Goal: Task Accomplishment & Management: Manage account settings

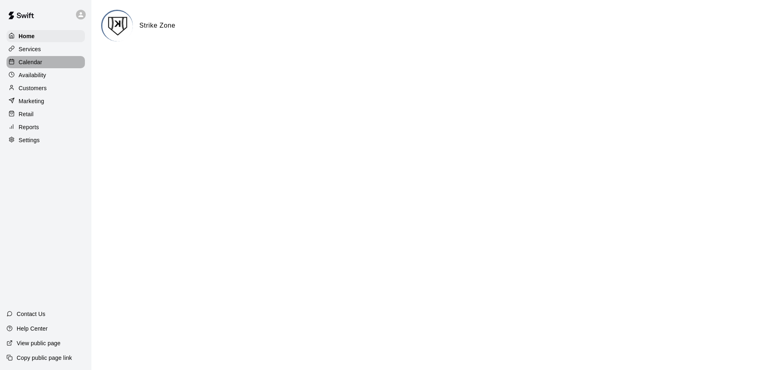
click at [35, 64] on p "Calendar" at bounding box center [31, 62] width 24 height 8
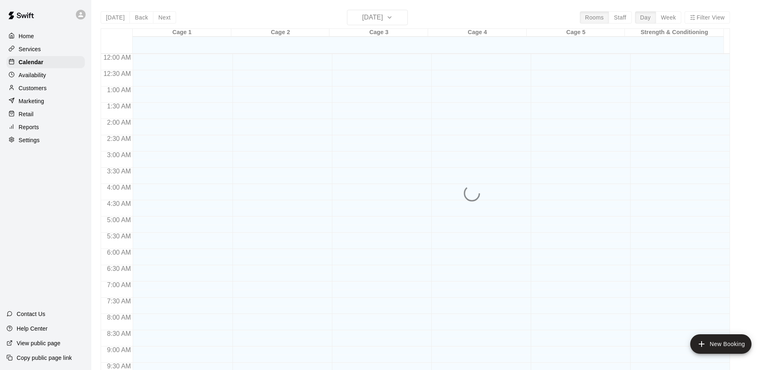
scroll to position [430, 0]
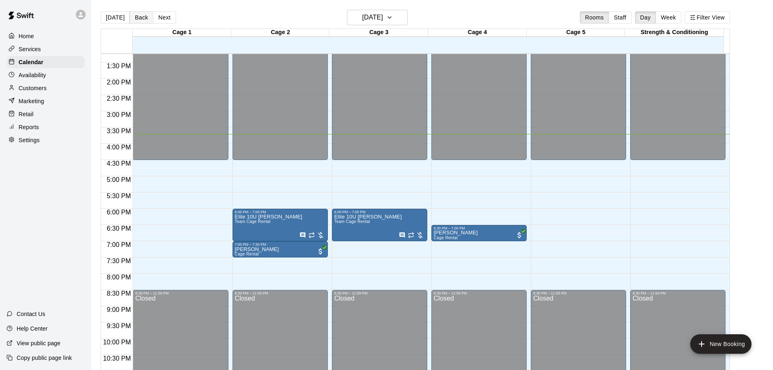
click at [140, 18] on button "Back" at bounding box center [142, 17] width 24 height 12
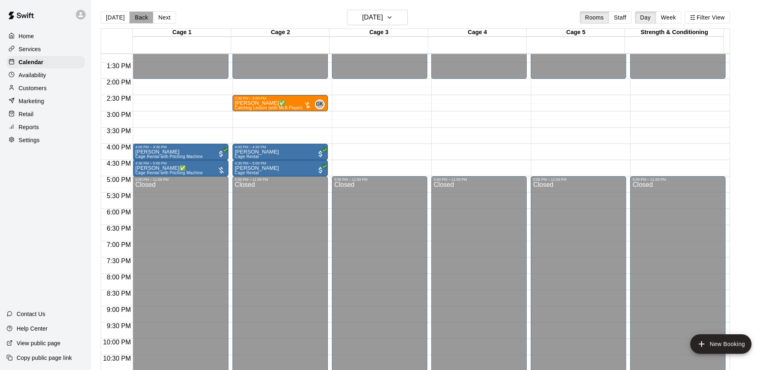
click at [140, 18] on button "Back" at bounding box center [142, 17] width 24 height 12
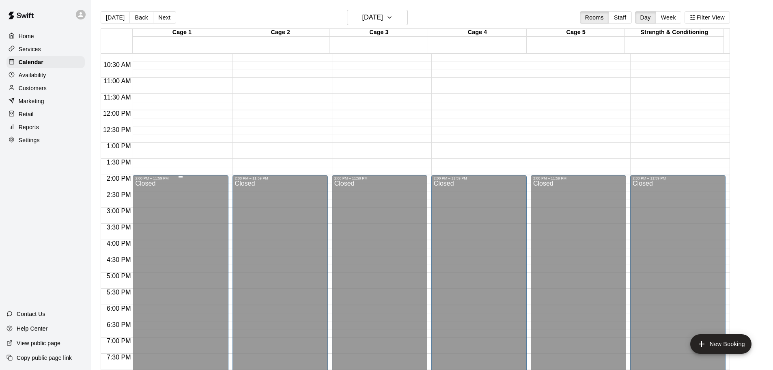
scroll to position [308, 0]
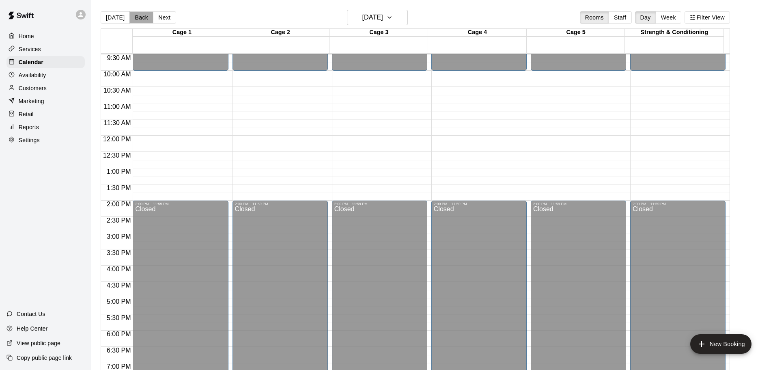
click at [146, 18] on button "Back" at bounding box center [142, 17] width 24 height 12
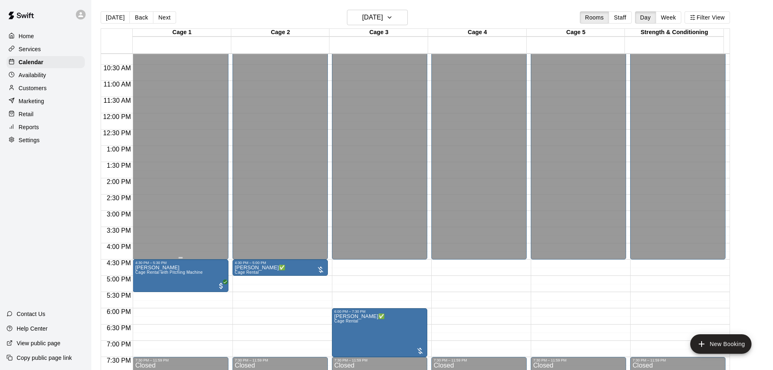
scroll to position [349, 0]
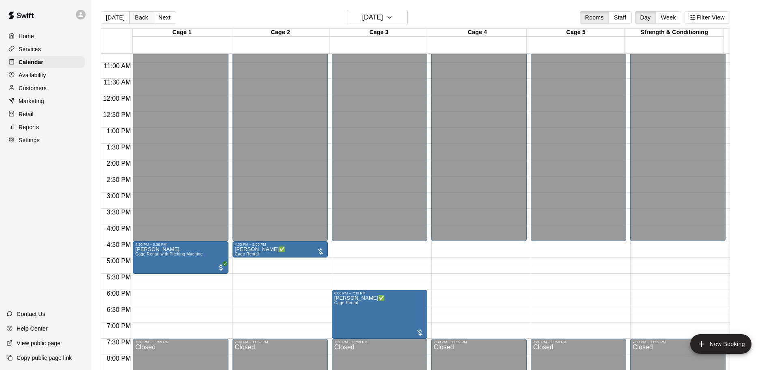
click at [142, 17] on button "Back" at bounding box center [142, 17] width 24 height 12
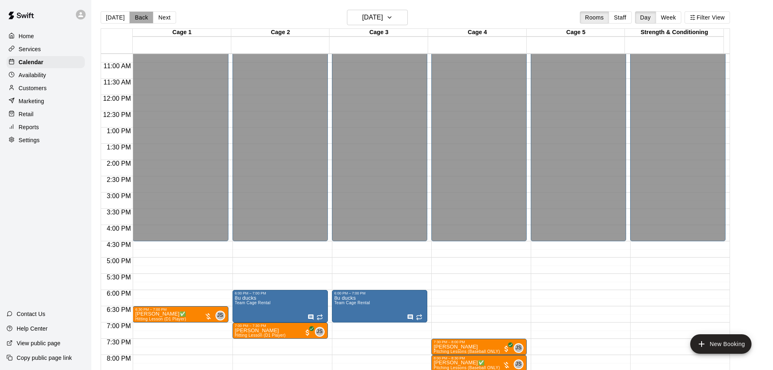
click at [142, 17] on button "Back" at bounding box center [142, 17] width 24 height 12
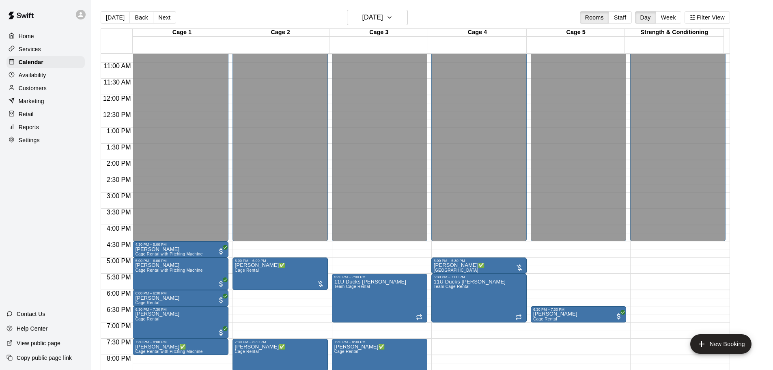
click at [48, 90] on div "Customers" at bounding box center [45, 88] width 78 height 12
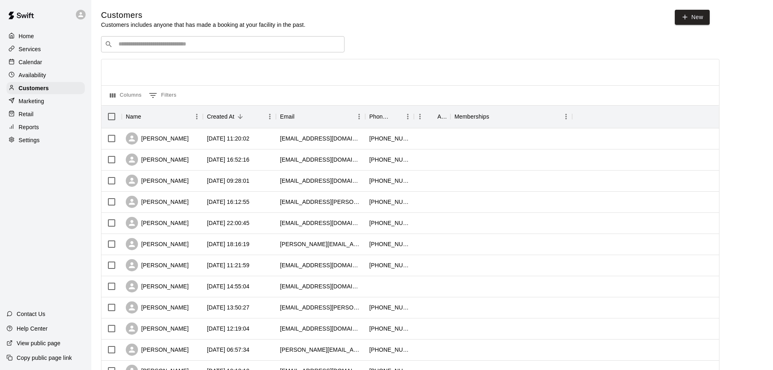
click at [195, 44] on input "Search customers by name or email" at bounding box center [228, 44] width 225 height 8
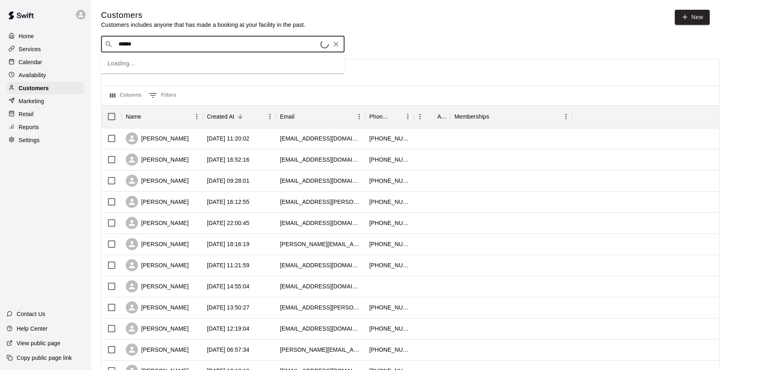
type input "*******"
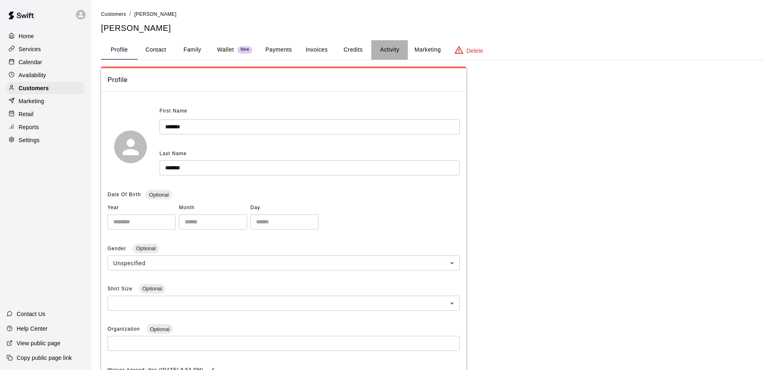
click at [382, 50] on button "Activity" at bounding box center [390, 49] width 37 height 19
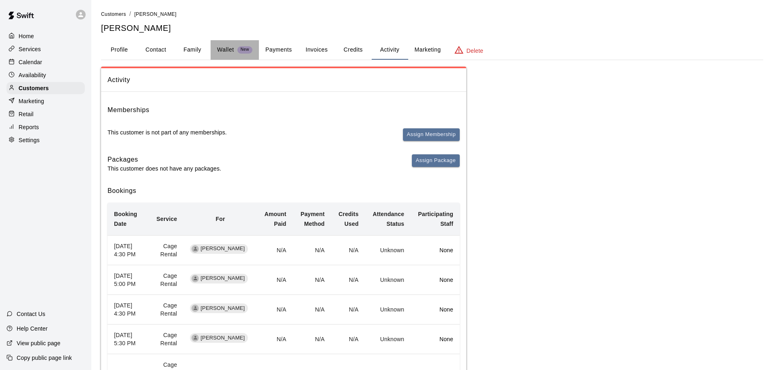
click at [224, 50] on p "Wallet" at bounding box center [225, 49] width 17 height 9
